Goal: Entertainment & Leisure: Consume media (video, audio)

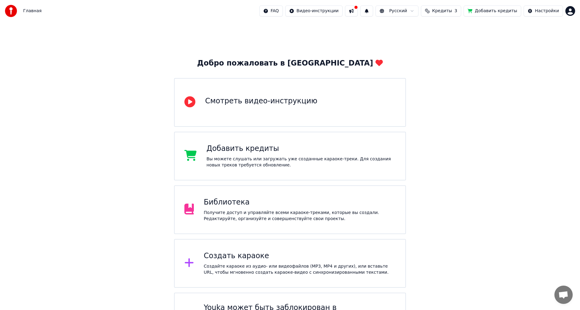
click at [235, 208] on div "Библиотека Получите доступ и управляйте всеми караоке-треками, которые вы созда…" at bounding box center [299, 209] width 192 height 24
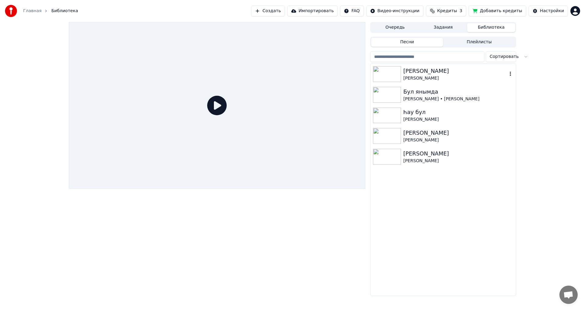
click at [476, 75] on div "[PERSON_NAME]" at bounding box center [455, 71] width 104 height 9
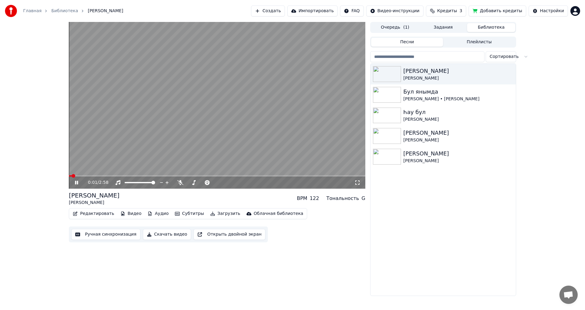
click at [77, 182] on icon at bounding box center [81, 182] width 14 height 5
click at [240, 106] on video at bounding box center [217, 105] width 296 height 167
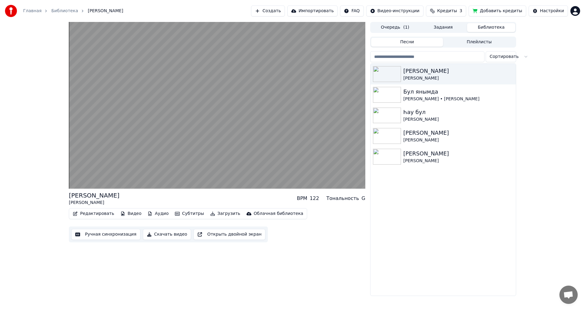
click at [534, 247] on div "[PERSON_NAME] BPM 122 Тональность G Редактировать Видео Аудио Субтитры Загрузит…" at bounding box center [292, 159] width 585 height 274
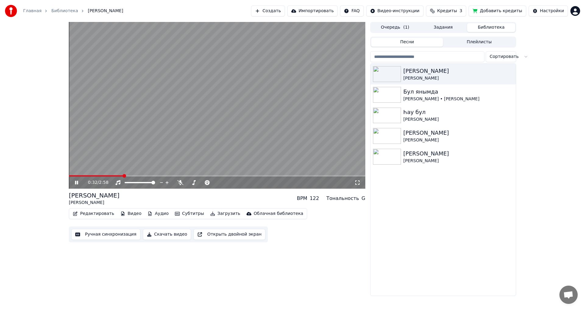
click at [78, 181] on icon at bounding box center [76, 183] width 3 height 4
